Goal: Task Accomplishment & Management: Complete application form

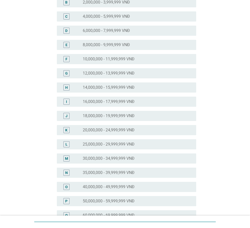
scroll to position [76, 0]
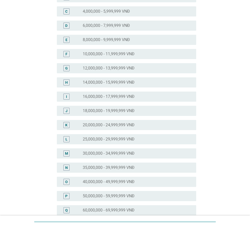
click at [141, 153] on div "radio_button_unchecked 30,000,000 - 34,999,999 VNĐ" at bounding box center [135, 153] width 105 height 5
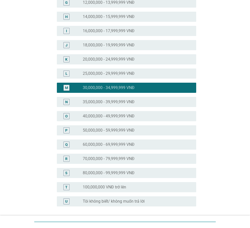
scroll to position [186, 0]
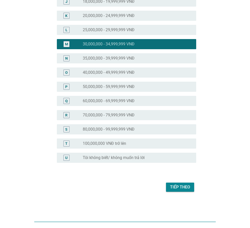
click at [194, 188] on div "Tiếp theo" at bounding box center [125, 187] width 142 height 12
click at [192, 189] on button "Tiếp theo" at bounding box center [180, 187] width 28 height 9
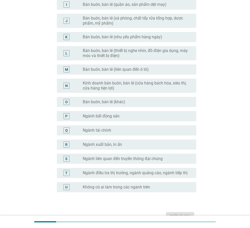
scroll to position [0, 0]
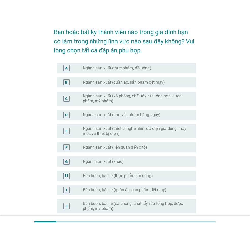
click at [135, 83] on label "Ngành sản xuất (quần áo, sản phẩm dệt may)" at bounding box center [124, 82] width 82 height 5
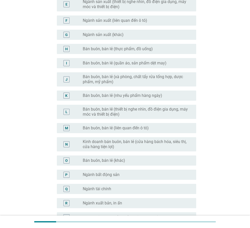
scroll to position [215, 0]
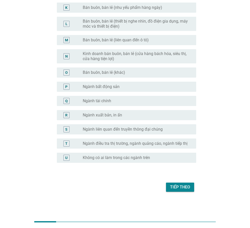
click at [175, 188] on div "Tiếp theo" at bounding box center [180, 187] width 20 height 6
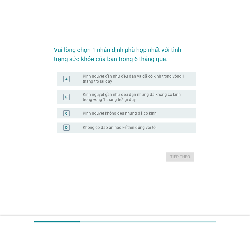
scroll to position [0, 0]
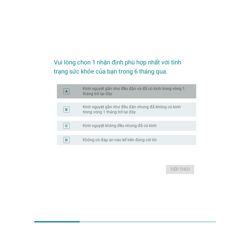
click at [140, 90] on label "Kinh nguyệt gần như đều đặn và đã có kinh trong vòng 1 tháng trở lại đây" at bounding box center [135, 91] width 105 height 10
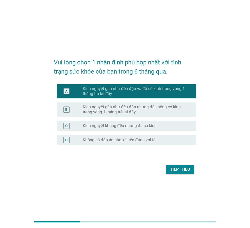
click at [181, 169] on div "Tiếp theo" at bounding box center [180, 169] width 20 height 6
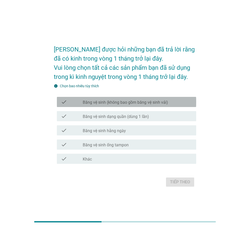
click at [148, 106] on div "check check_box_outline_blank Băng vệ sinh (không bao gồm băng vệ sinh vải)" at bounding box center [126, 102] width 139 height 10
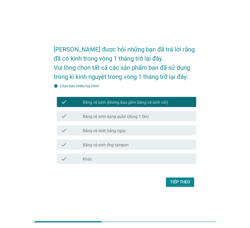
click at [182, 184] on div "Tiếp theo" at bounding box center [180, 182] width 20 height 6
